Goal: Transaction & Acquisition: Download file/media

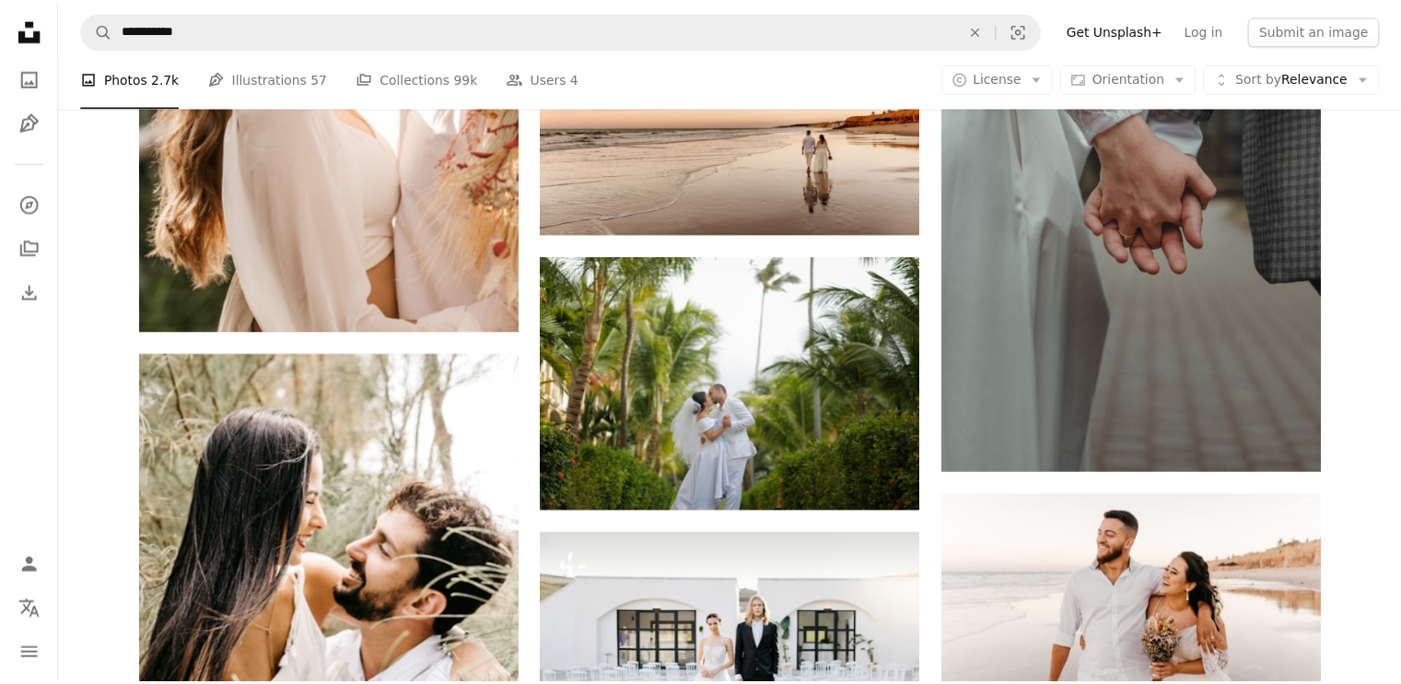
scroll to position [5786, 0]
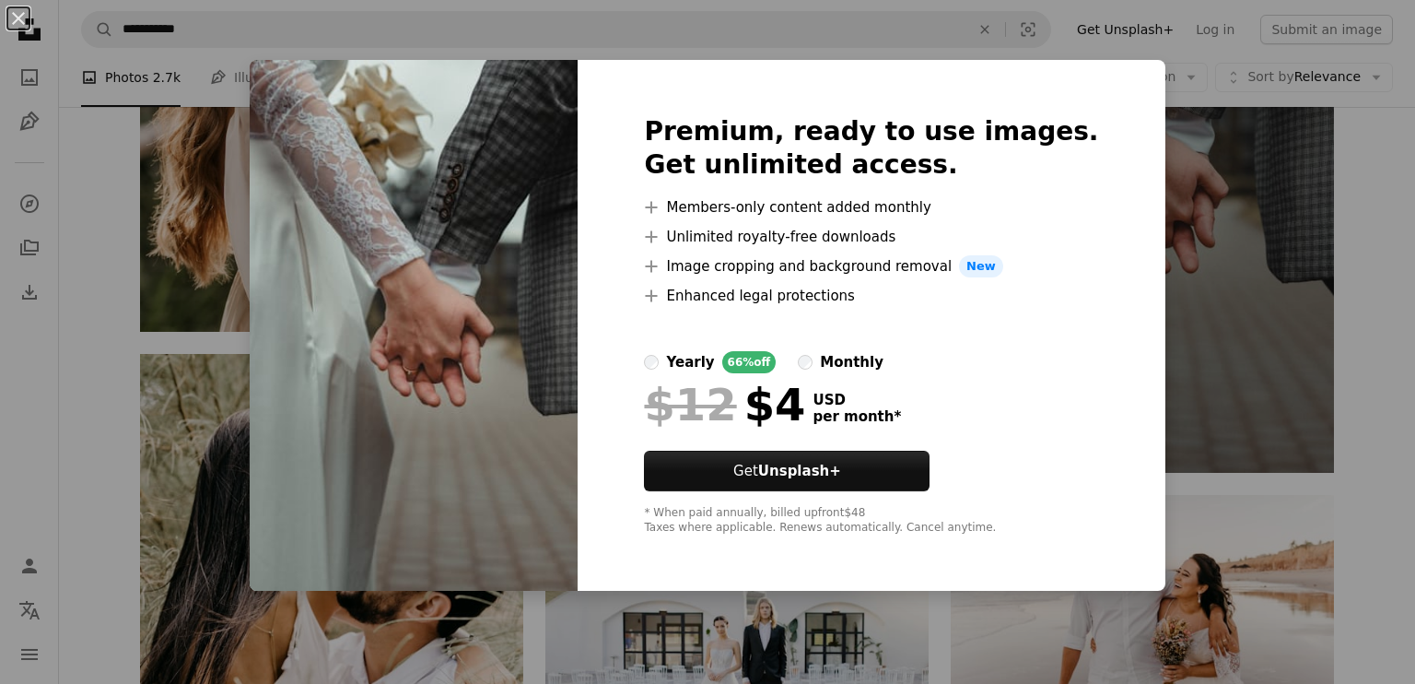
click at [1263, 249] on div "An X shape Premium, ready to use images. Get unlimited access. A plus sign Memb…" at bounding box center [707, 342] width 1415 height 684
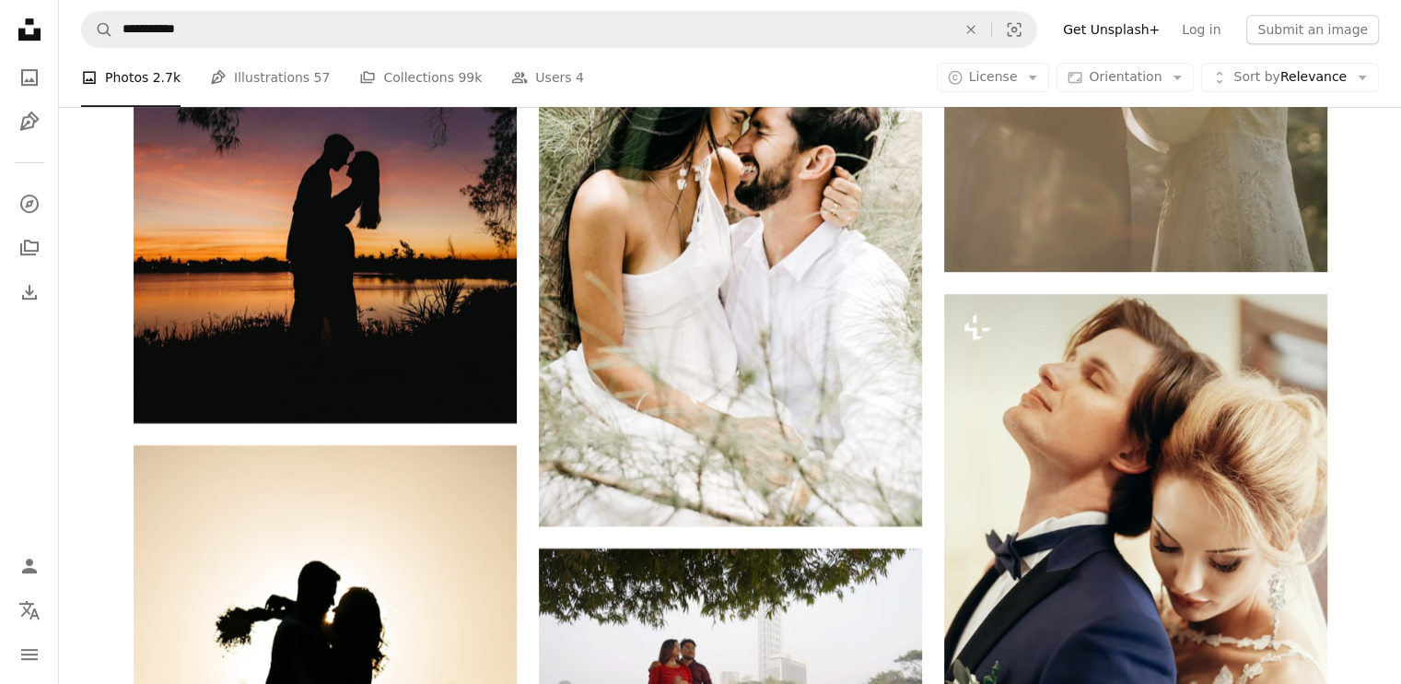
scroll to position [8090, 0]
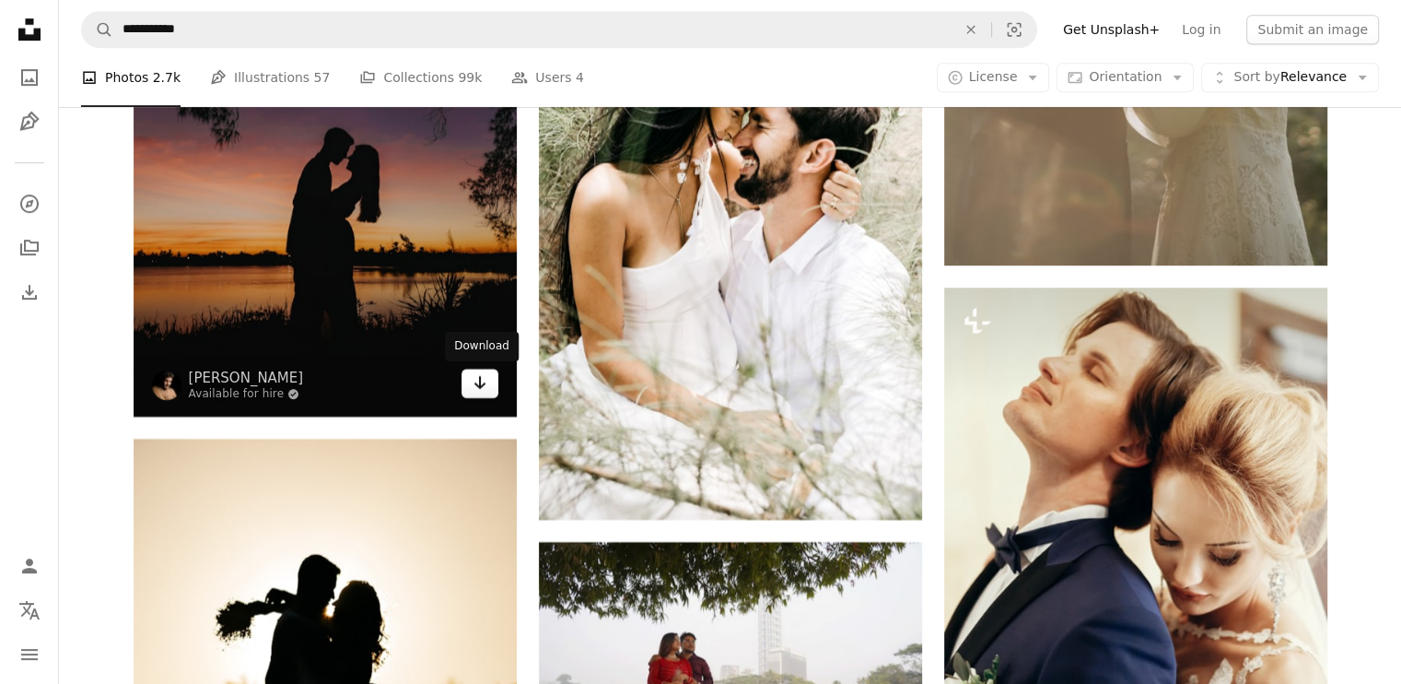
click at [486, 387] on icon "Arrow pointing down" at bounding box center [480, 382] width 15 height 22
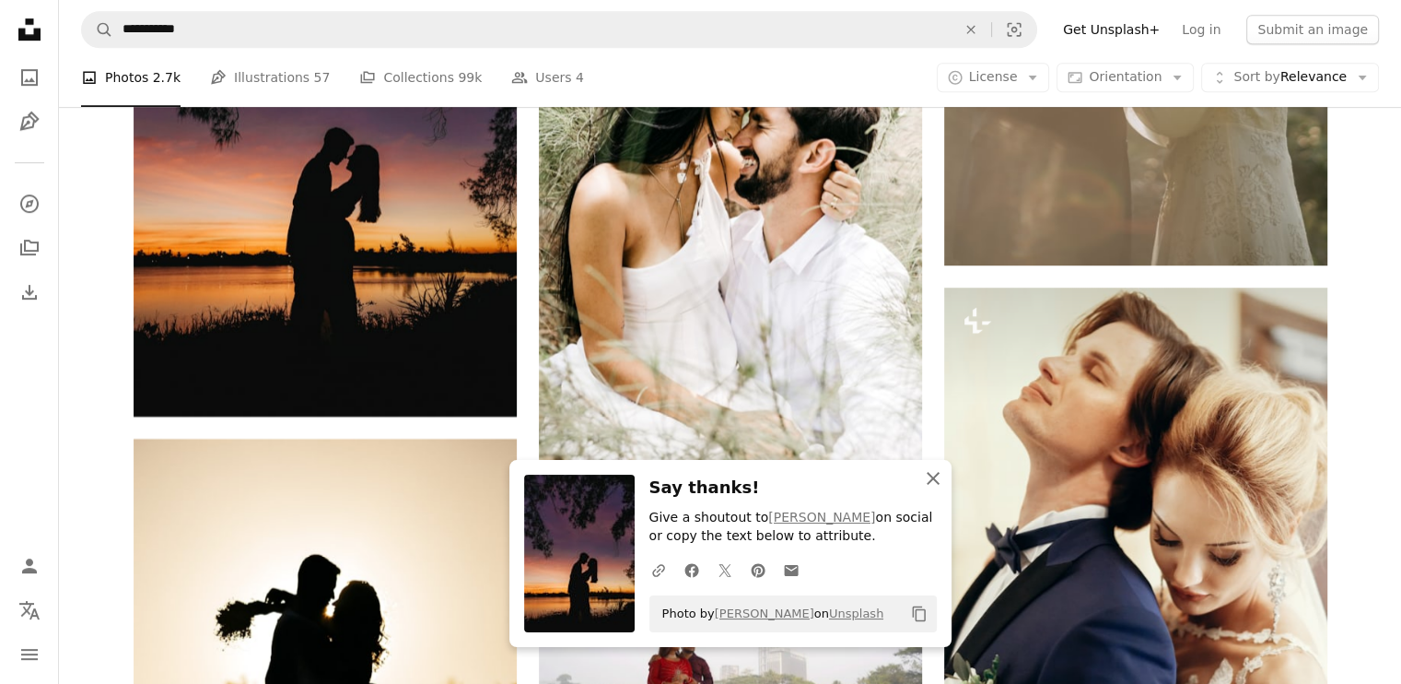
click at [933, 484] on icon "An X shape" at bounding box center [933, 478] width 22 height 22
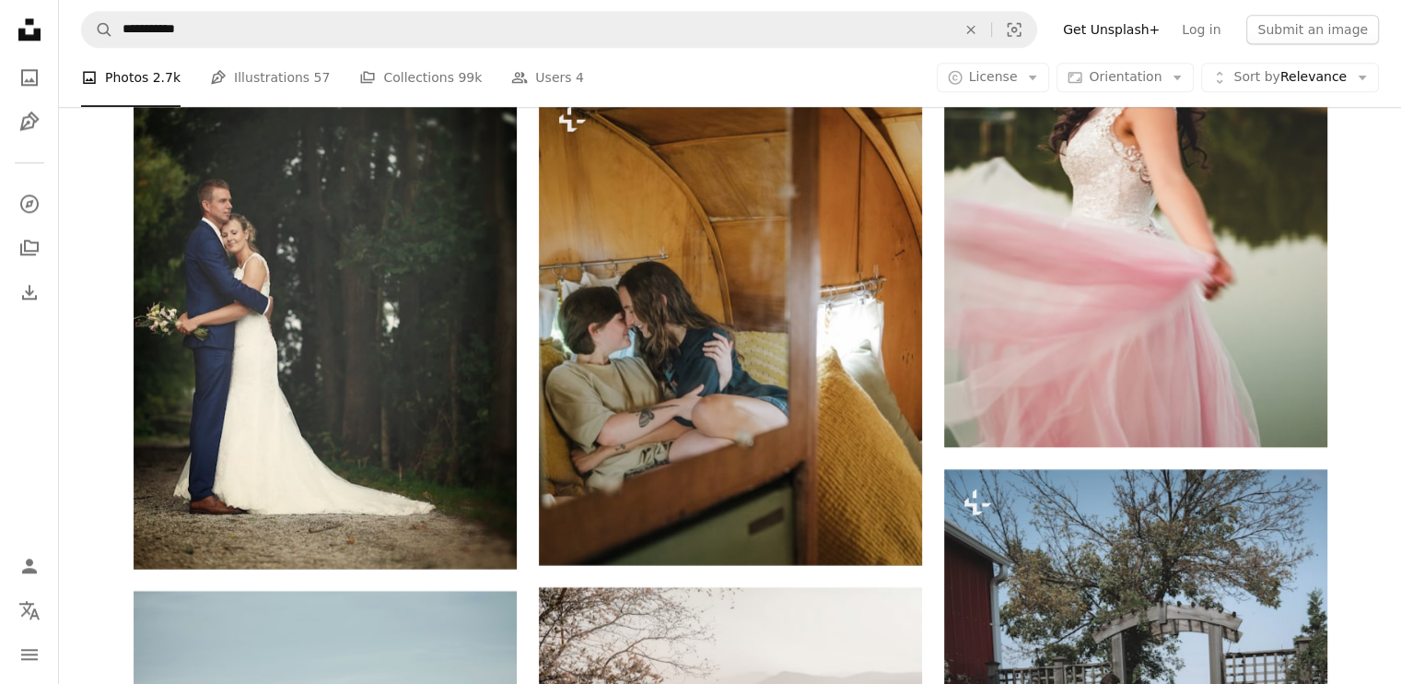
scroll to position [9011, 0]
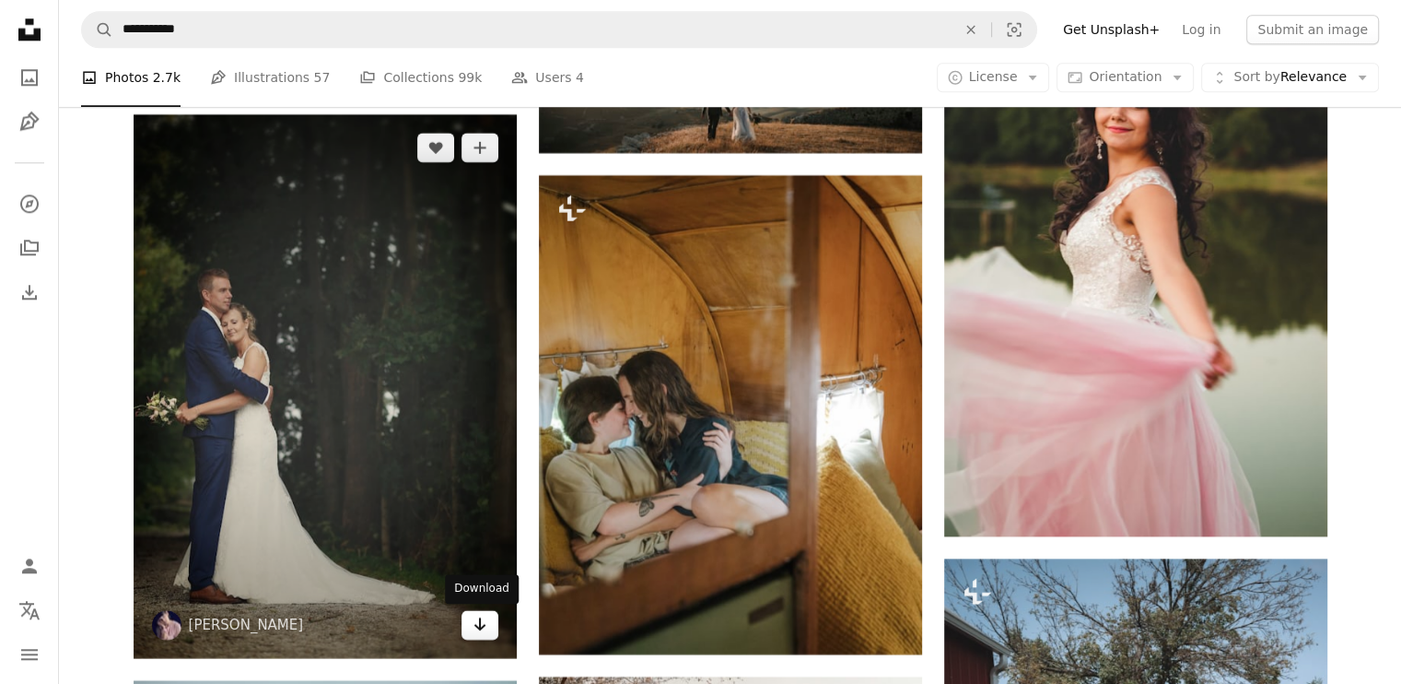
click at [481, 621] on icon "Arrow pointing down" at bounding box center [480, 624] width 15 height 22
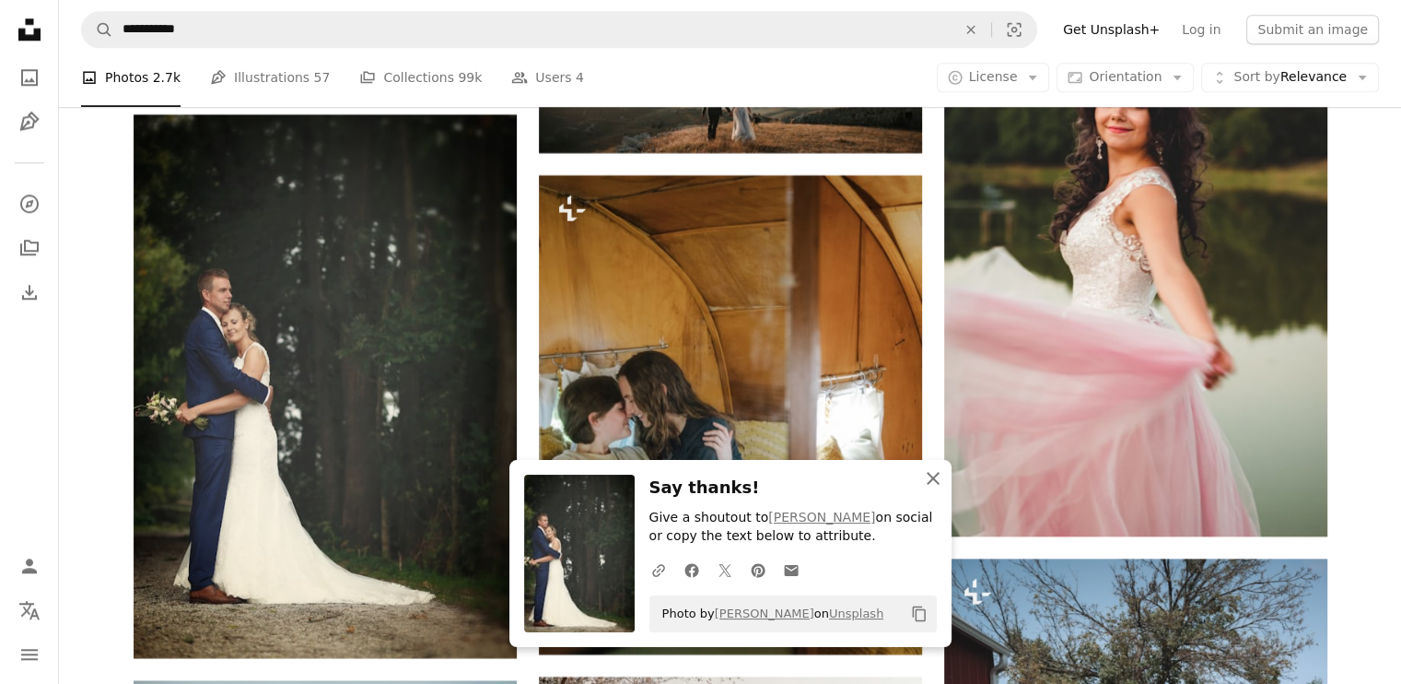
click at [936, 484] on icon "An X shape" at bounding box center [933, 478] width 22 height 22
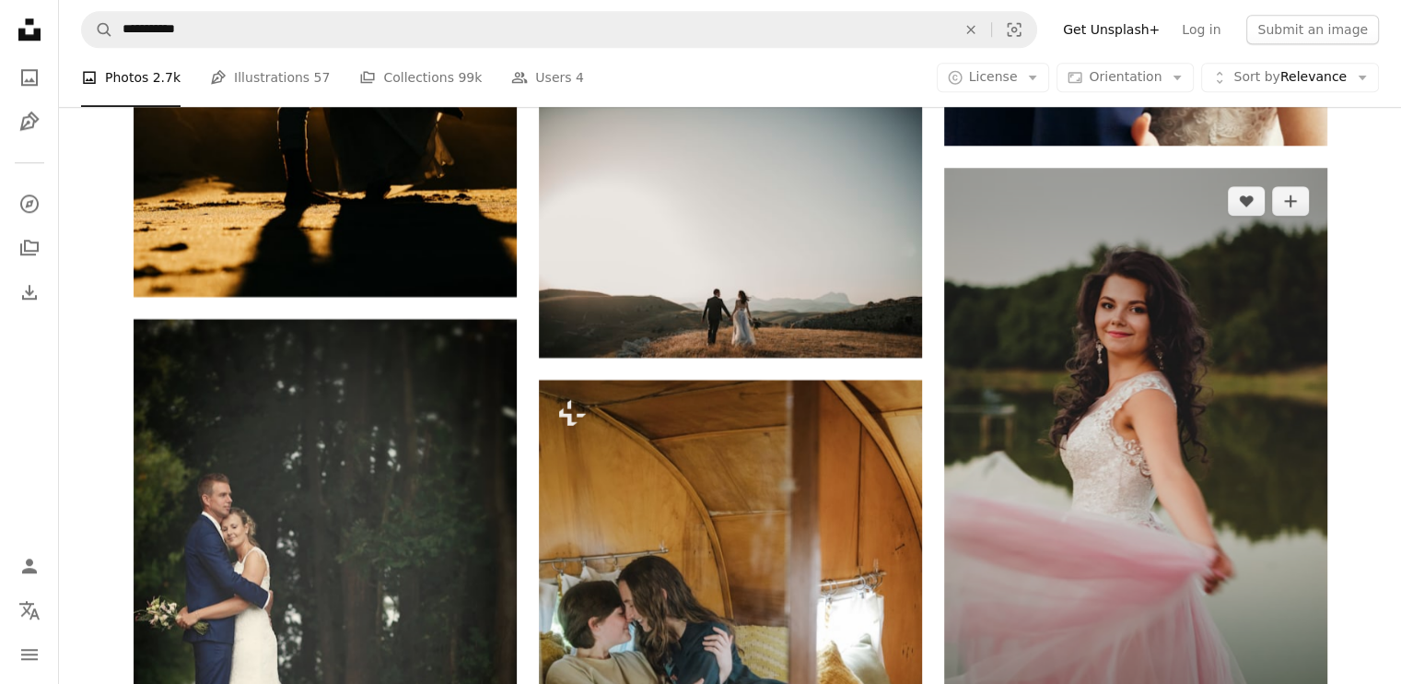
scroll to position [9103, 0]
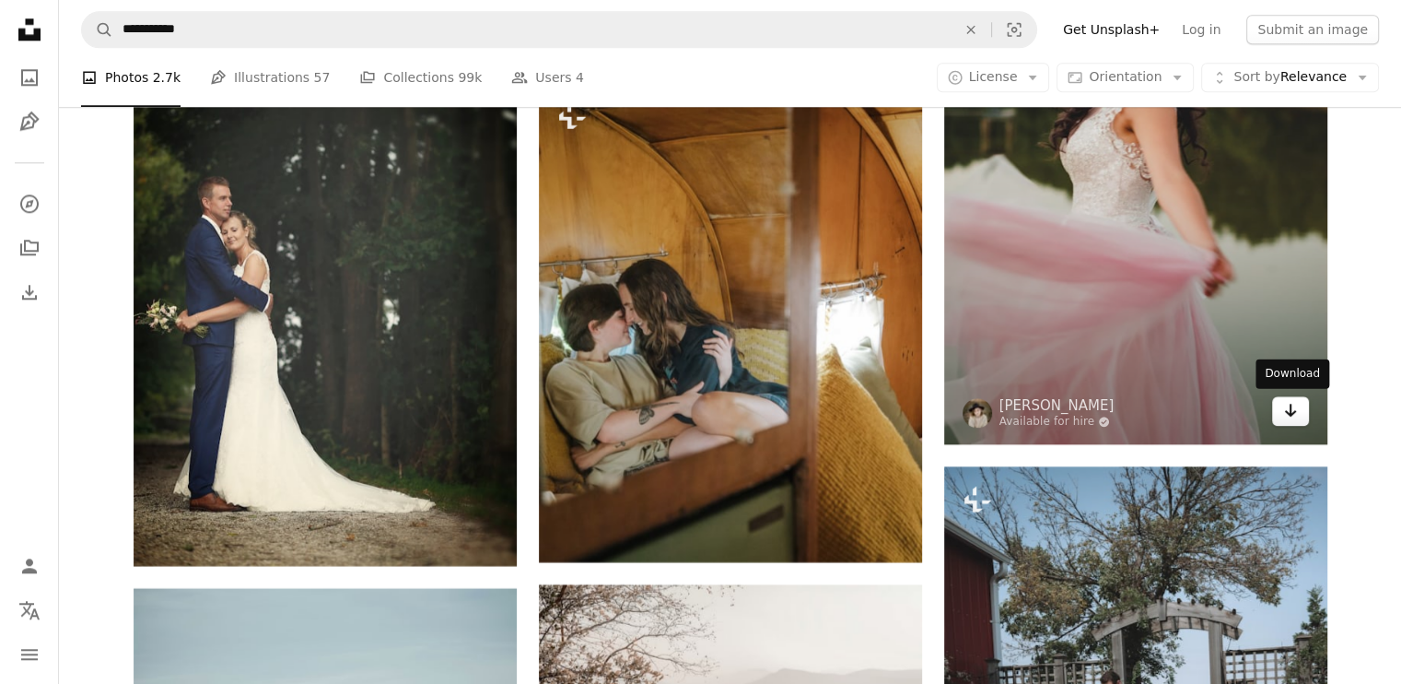
click at [1286, 419] on icon "Arrow pointing down" at bounding box center [1290, 410] width 15 height 22
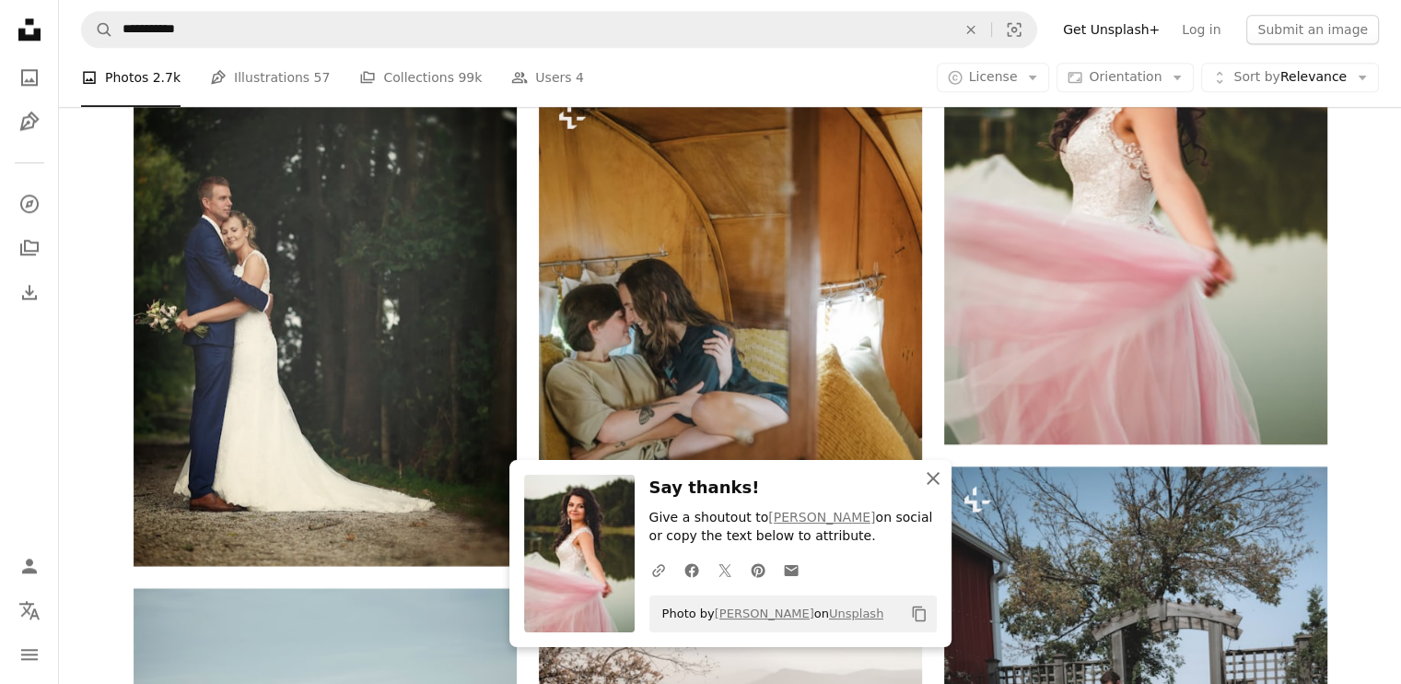
click at [930, 481] on icon "An X shape" at bounding box center [933, 478] width 22 height 22
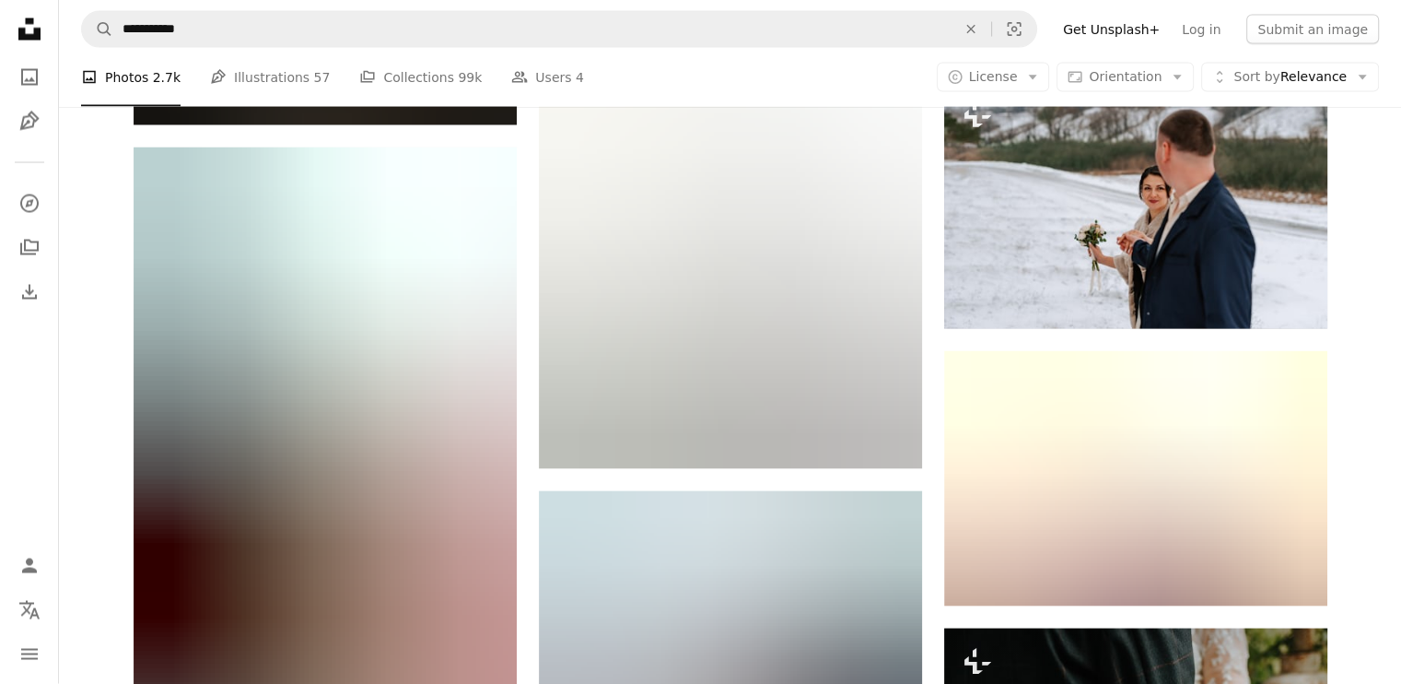
scroll to position [10669, 0]
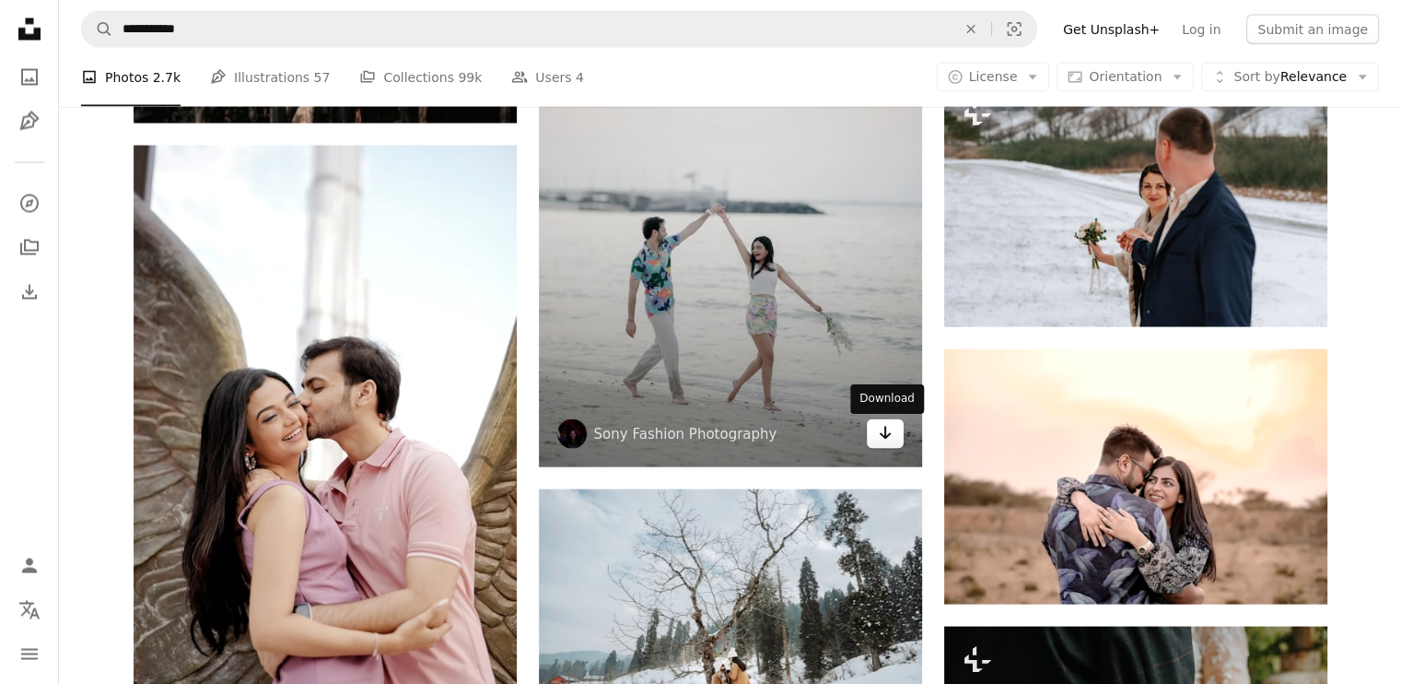
click at [886, 436] on icon "Arrow pointing down" at bounding box center [885, 433] width 15 height 22
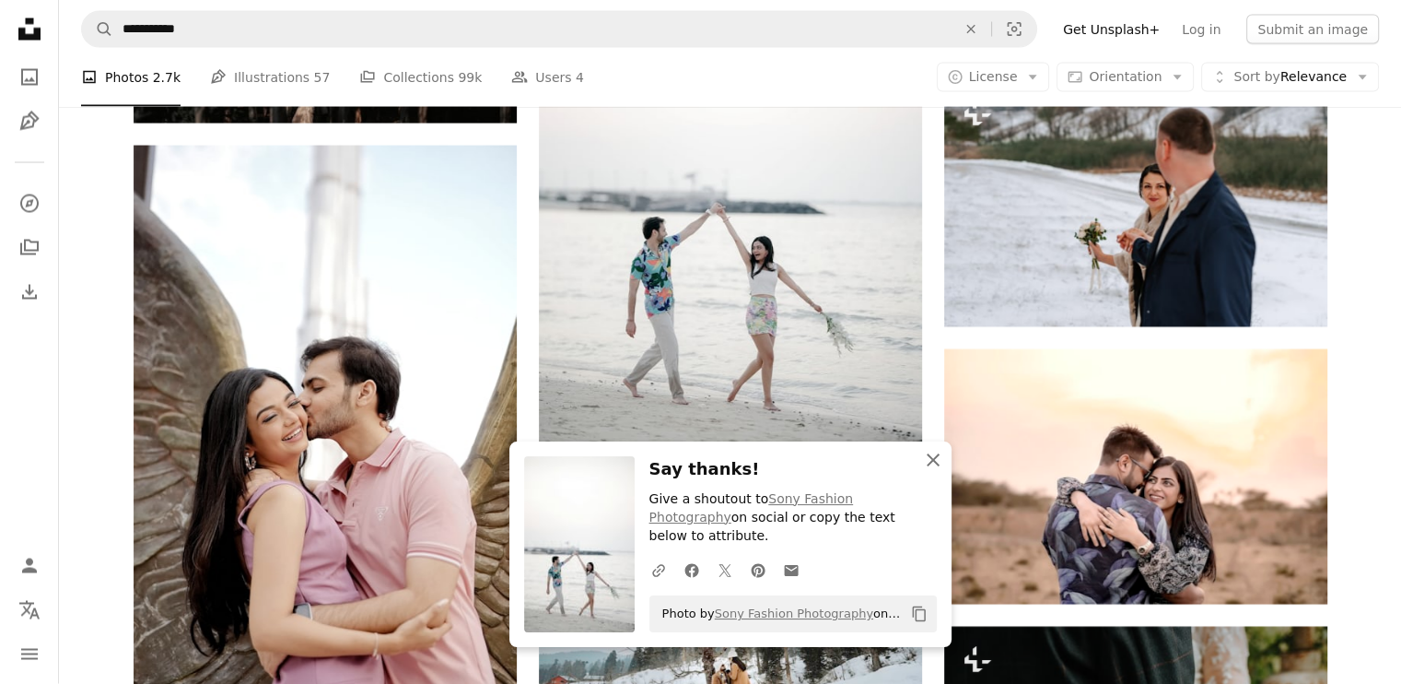
click at [928, 471] on icon "An X shape" at bounding box center [933, 460] width 22 height 22
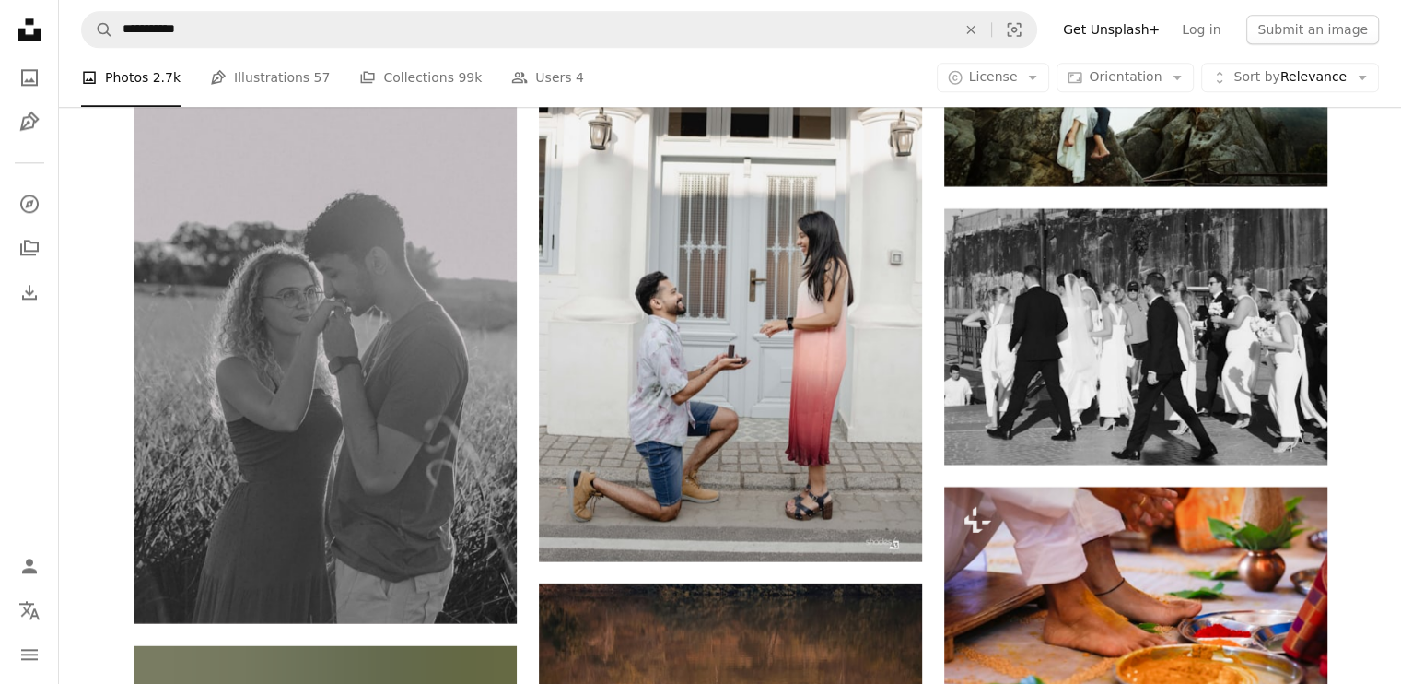
scroll to position [16381, 0]
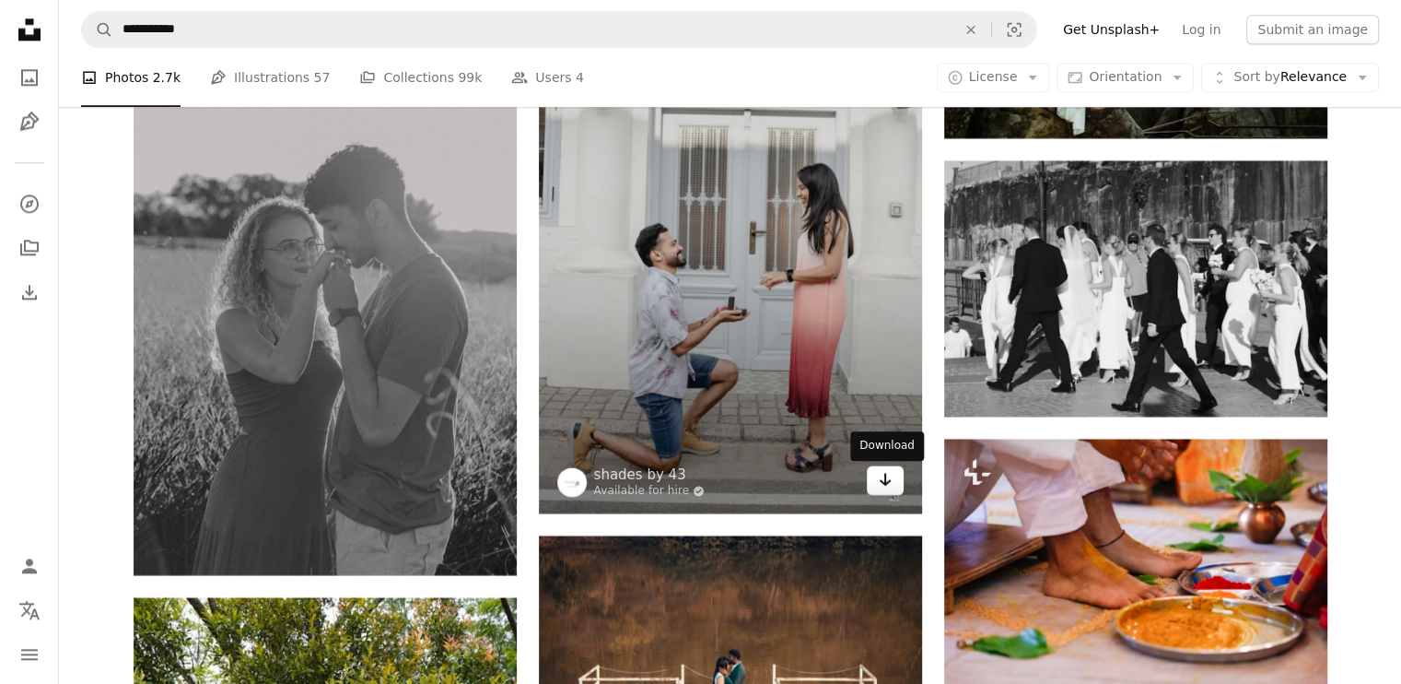
click at [885, 476] on icon "Arrow pointing down" at bounding box center [885, 479] width 15 height 22
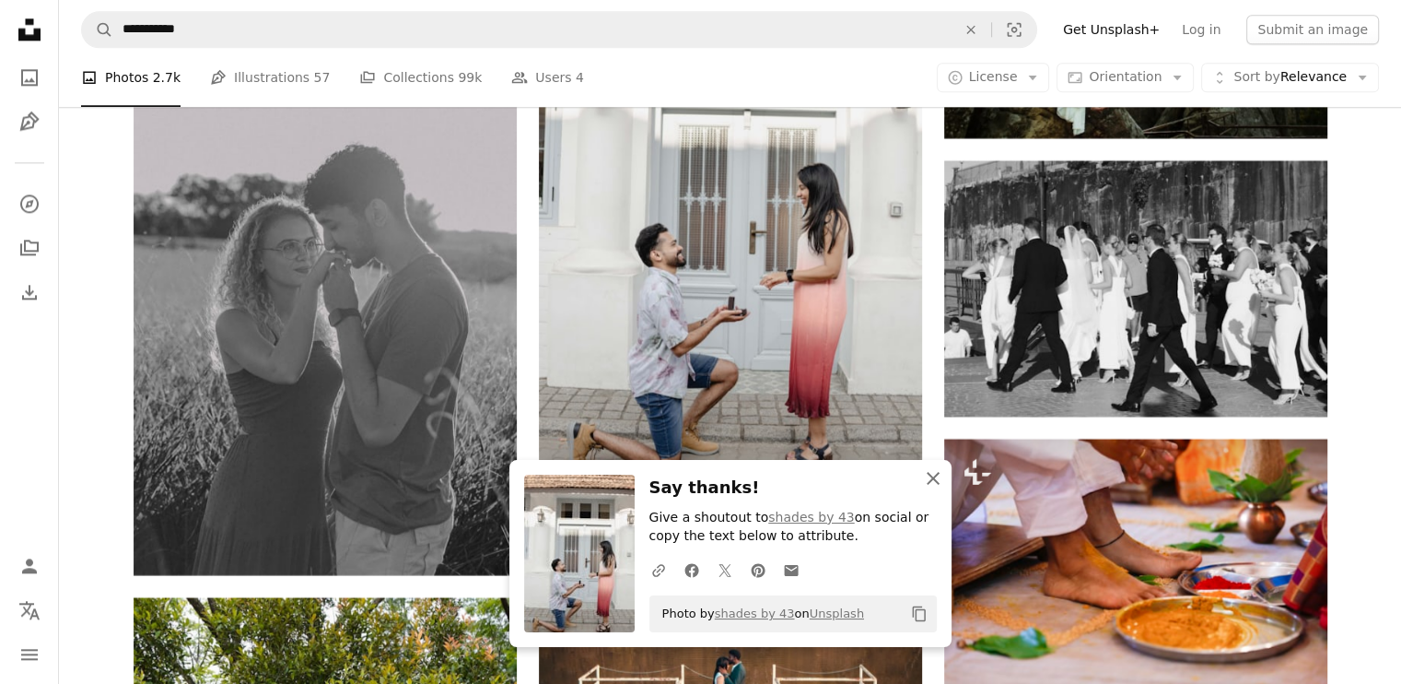
click at [927, 477] on icon "An X shape" at bounding box center [933, 478] width 22 height 22
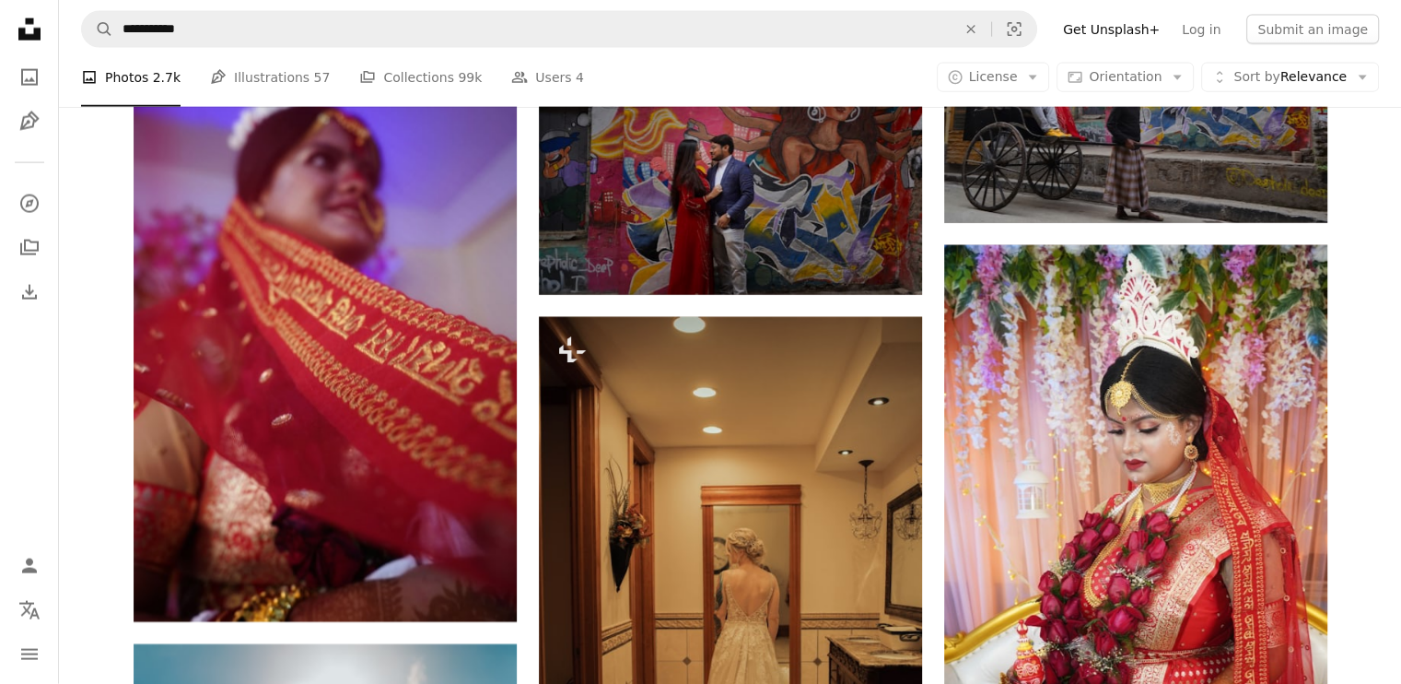
scroll to position [25317, 0]
